Goal: Task Accomplishment & Management: Use online tool/utility

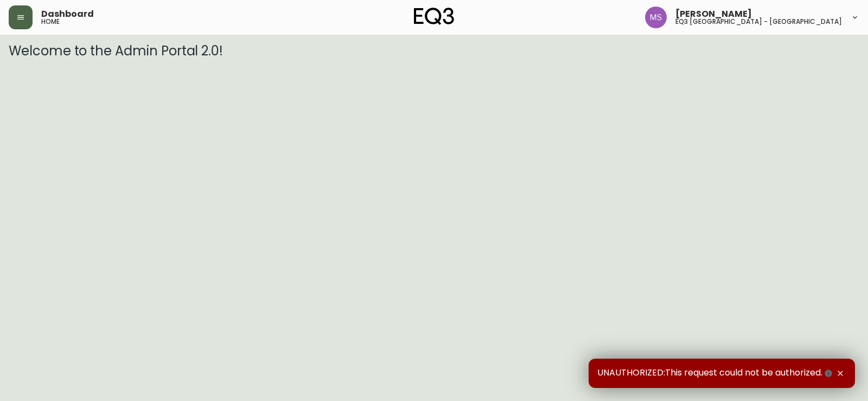
click at [21, 8] on button "button" at bounding box center [21, 17] width 24 height 24
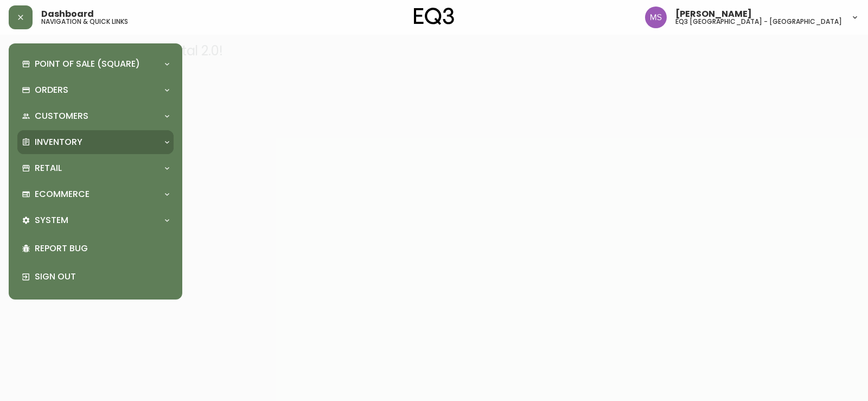
click at [50, 144] on p "Inventory" at bounding box center [59, 142] width 48 height 12
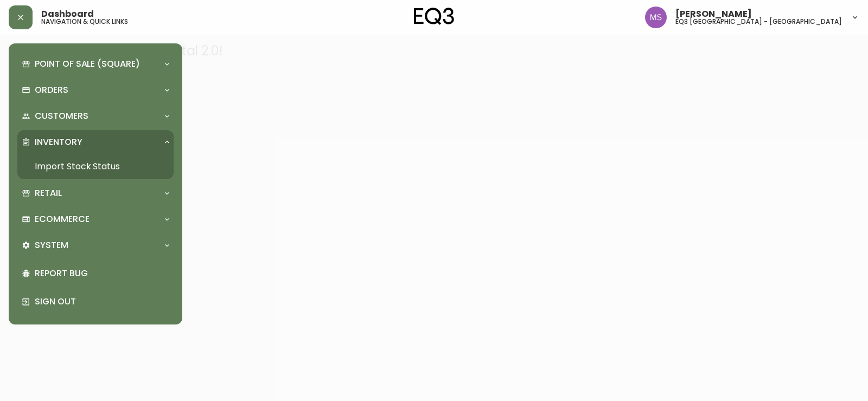
click at [54, 165] on link "Import Stock Status" at bounding box center [95, 166] width 156 height 25
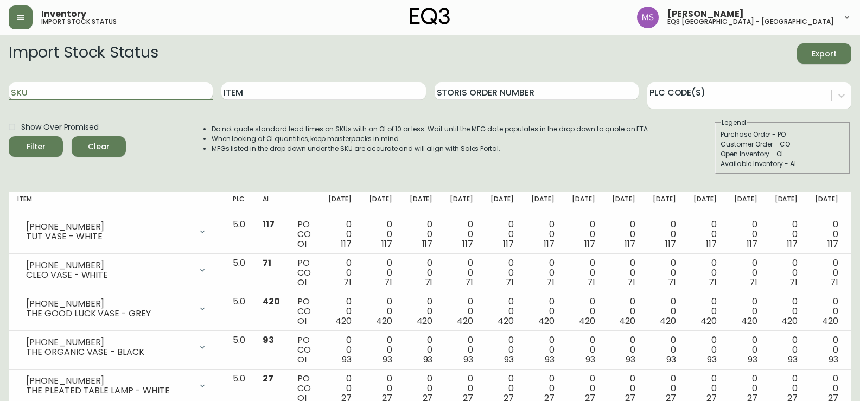
click at [158, 84] on input "SKU" at bounding box center [111, 90] width 204 height 17
paste input "[PHONE_NUMBER]"
click at [9, 136] on button "Filter" at bounding box center [36, 146] width 54 height 21
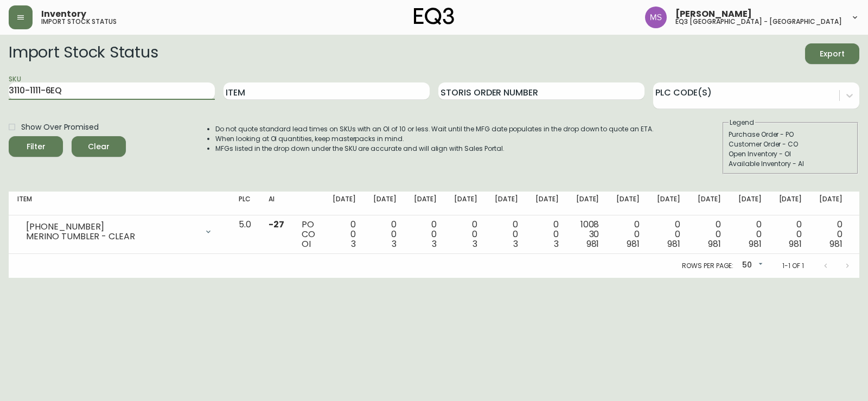
type input "3110-1111-6EQ"
